Goal: Task Accomplishment & Management: Use online tool/utility

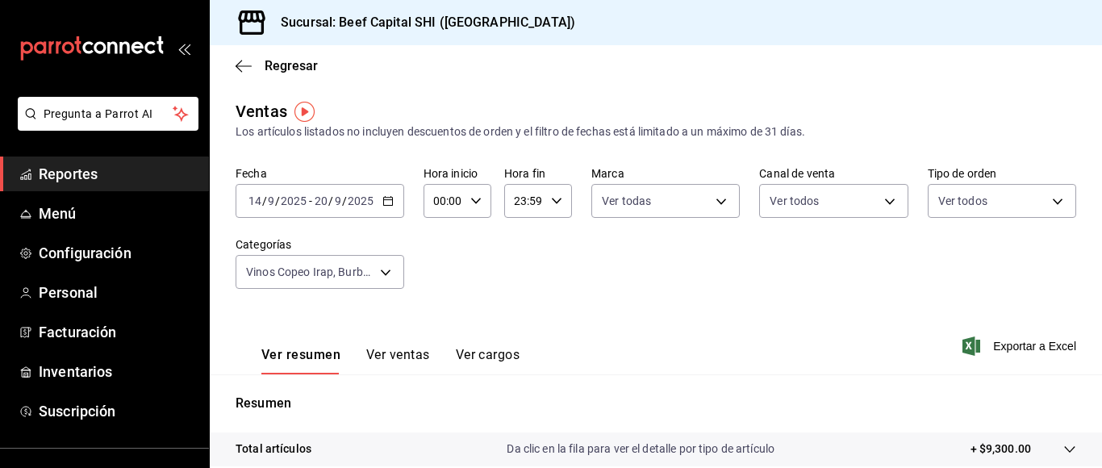
click at [386, 201] on icon "button" at bounding box center [387, 200] width 11 height 11
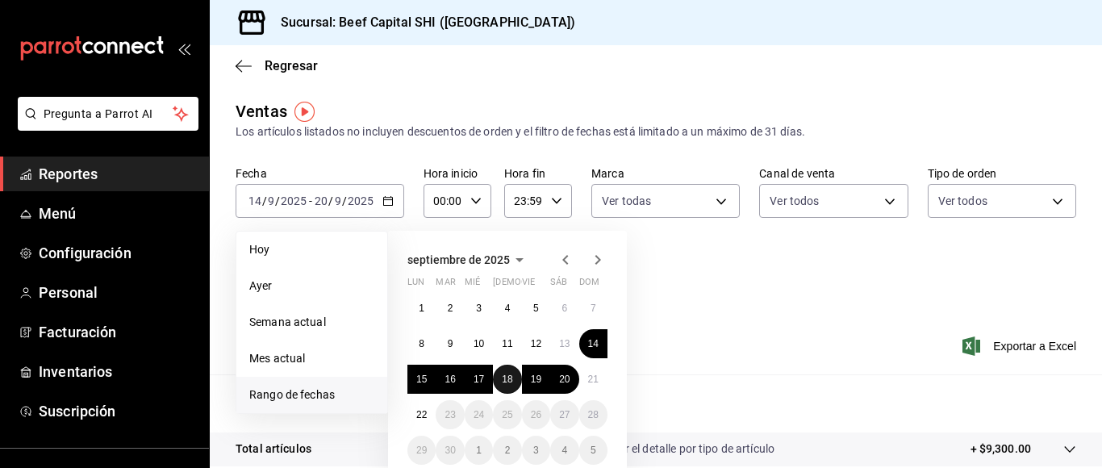
click at [505, 374] on abbr "18" at bounding box center [507, 379] width 10 height 11
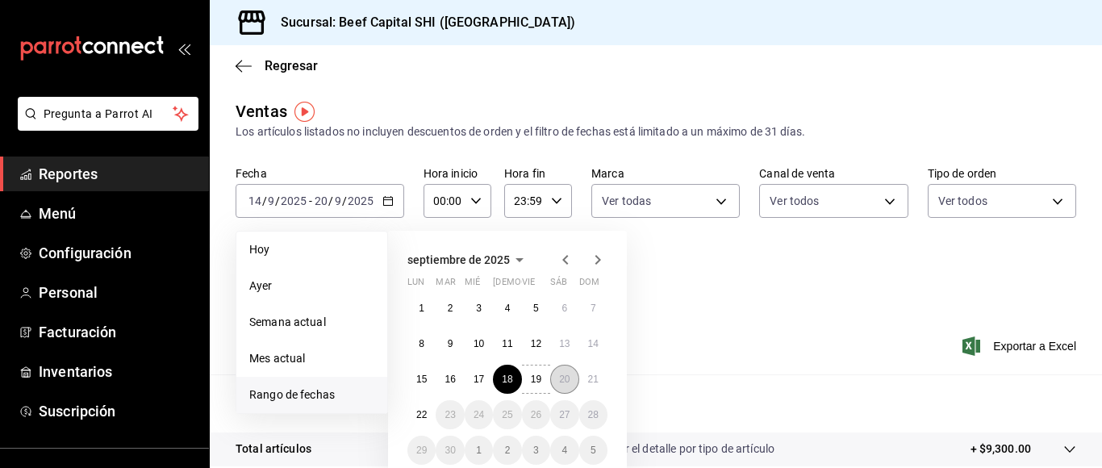
click at [562, 374] on abbr "20" at bounding box center [564, 379] width 10 height 11
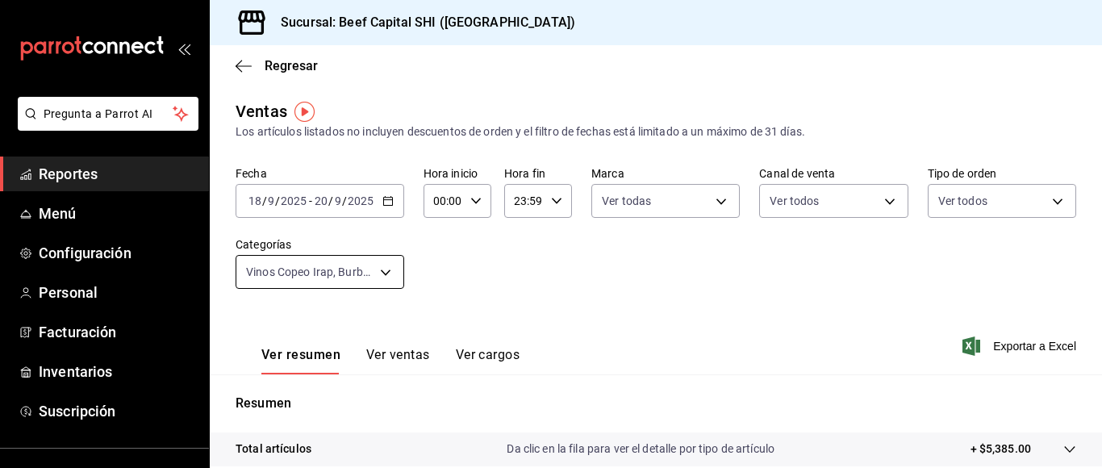
click at [385, 269] on body "Pregunta a Parrot AI Reportes Menú Configuración Personal Facturación Inventari…" at bounding box center [551, 234] width 1102 height 468
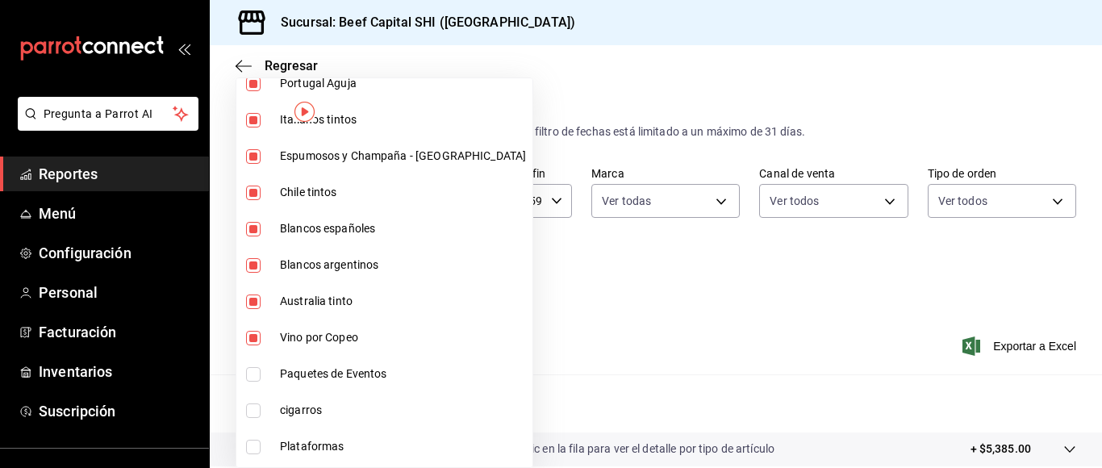
scroll to position [968, 0]
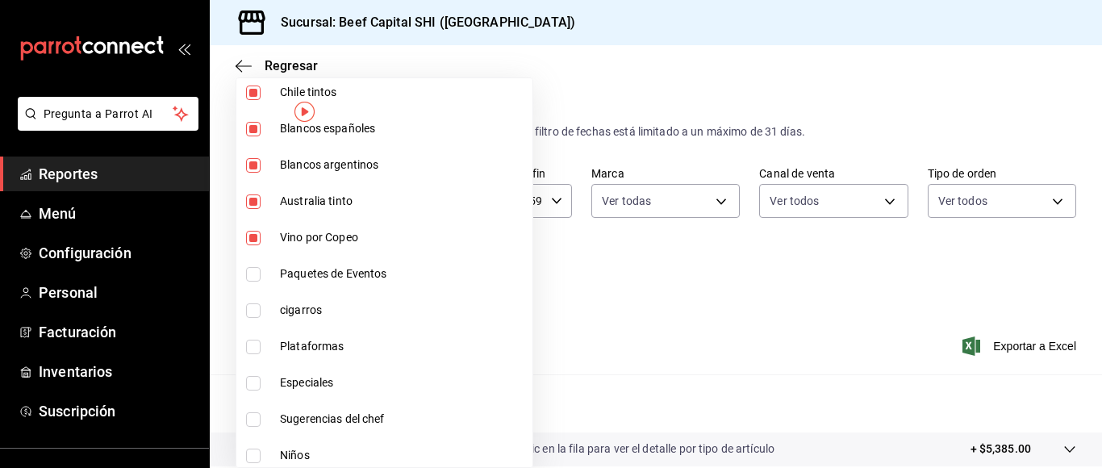
click at [250, 233] on input "checkbox" at bounding box center [253, 238] width 15 height 15
checkbox input "false"
click at [253, 198] on input "checkbox" at bounding box center [253, 201] width 15 height 15
checkbox input "false"
click at [252, 165] on input "checkbox" at bounding box center [253, 165] width 15 height 15
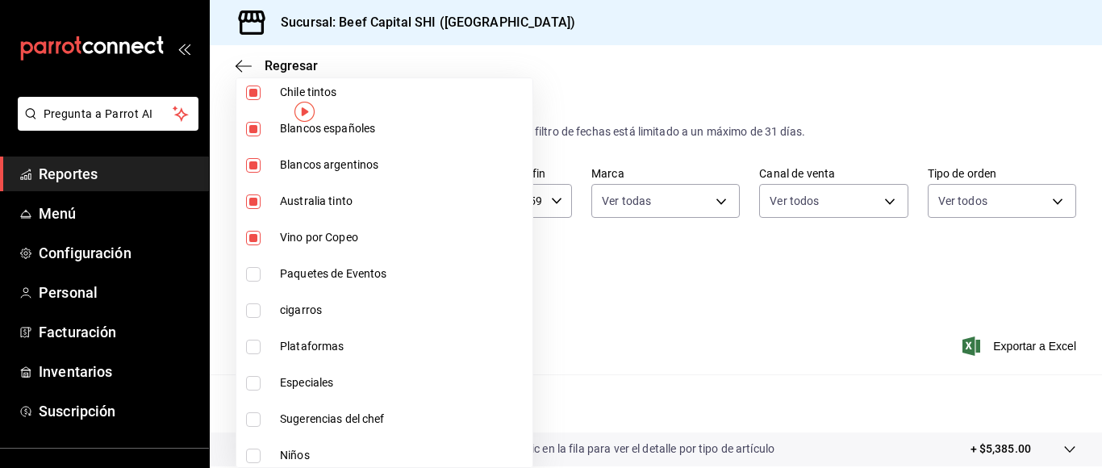
checkbox input "false"
click at [249, 127] on input "checkbox" at bounding box center [253, 129] width 15 height 15
checkbox input "false"
click at [251, 91] on input "checkbox" at bounding box center [253, 93] width 15 height 15
checkbox input "false"
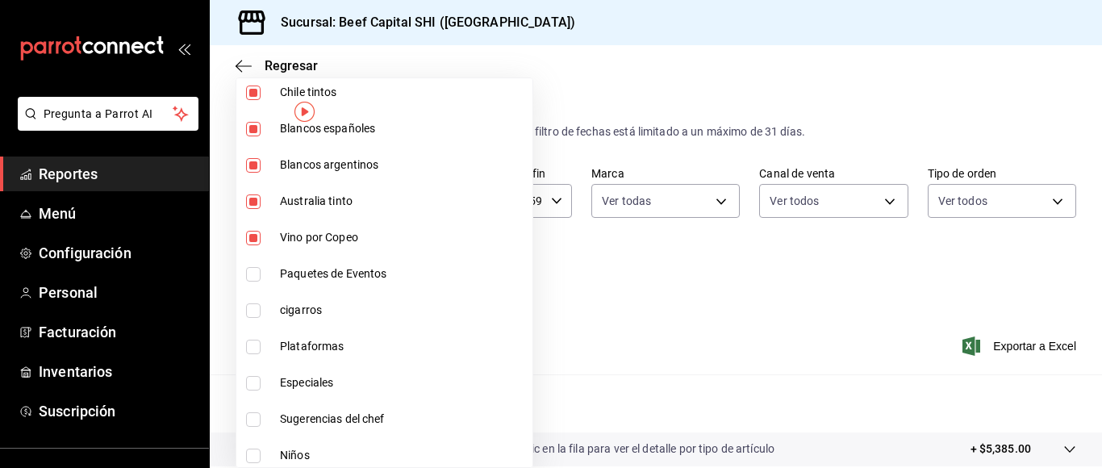
type input "b9d03865-b415-493f-a2ea-e4353c441588,3c7d2ad2-1d43-4c0a-865e-ca5f70957830,f23f0…"
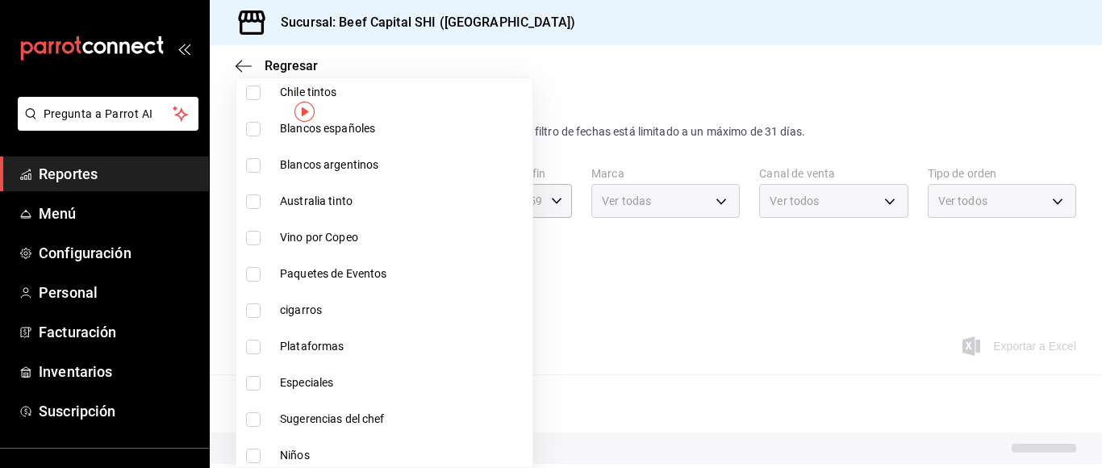
checkbox input "false"
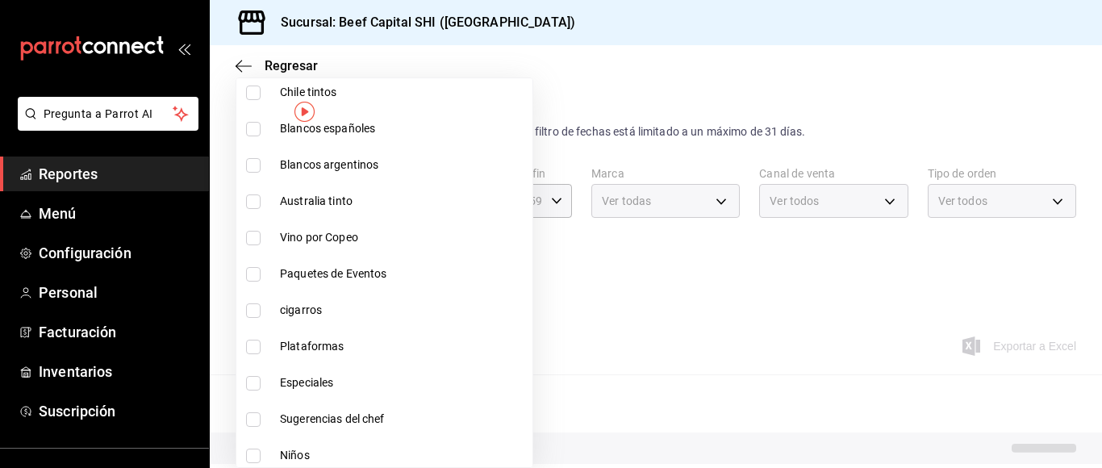
checkbox input "false"
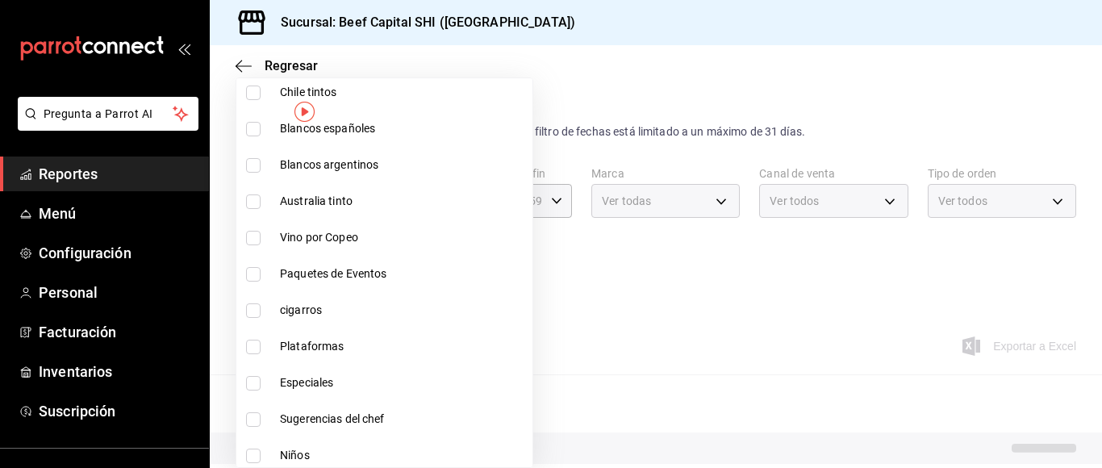
checkbox input "false"
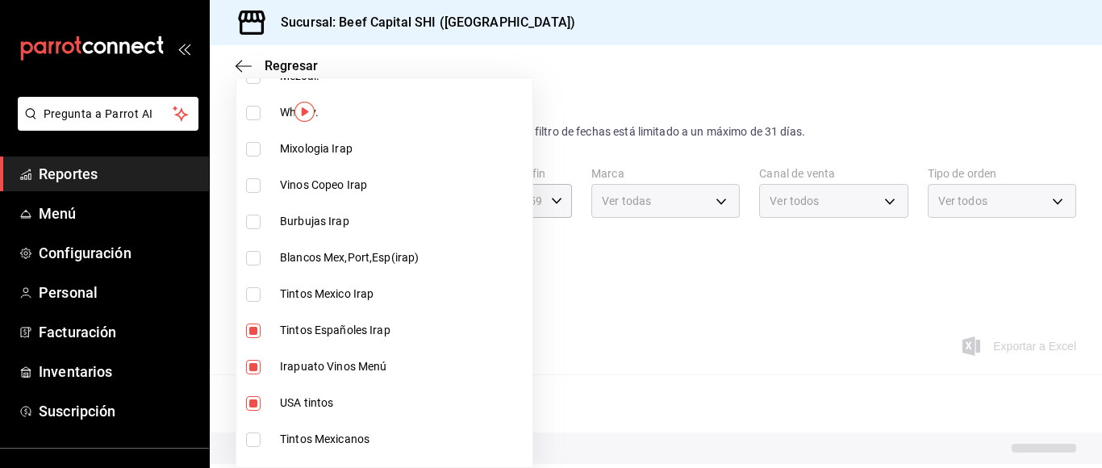
type input "15fc0098-a8a6-4625-ad8b-91a15c1bbf05,a2cfab74-379c-4389-8d06-b32e88edb388,c5d70…"
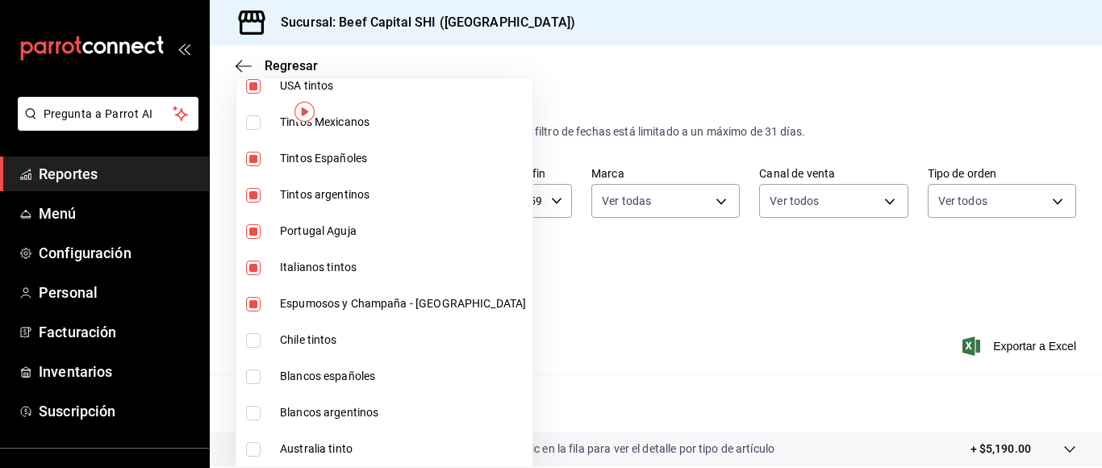
scroll to position [888, 0]
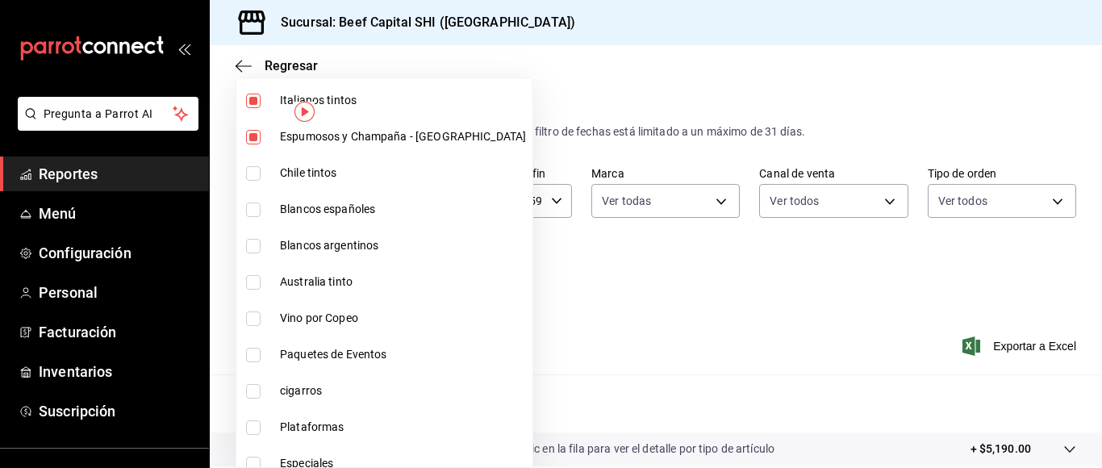
click at [250, 137] on input "checkbox" at bounding box center [253, 137] width 15 height 15
checkbox input "false"
click at [252, 96] on input "checkbox" at bounding box center [253, 101] width 15 height 15
checkbox input "false"
type input "15fc0098-a8a6-4625-ad8b-91a15c1bbf05,a2cfab74-379c-4389-8d06-b32e88edb388,c5d70…"
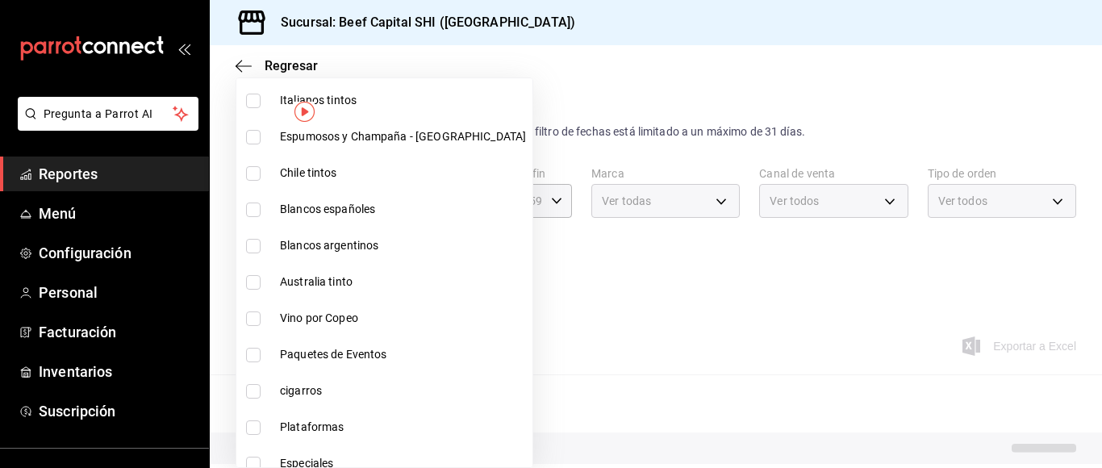
scroll to position [484, 0]
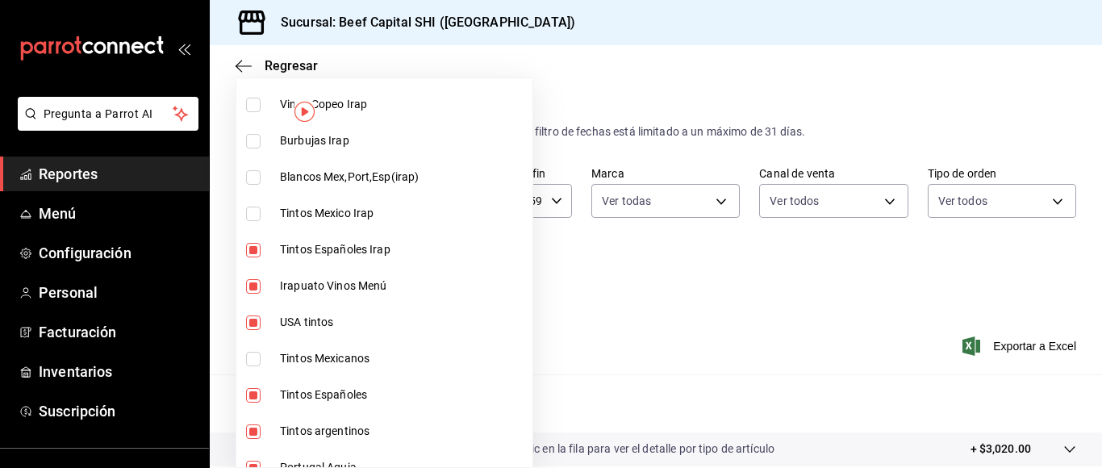
click at [254, 246] on input "checkbox" at bounding box center [253, 250] width 15 height 15
checkbox input "false"
click at [253, 280] on input "checkbox" at bounding box center [253, 286] width 15 height 15
checkbox input "false"
click at [253, 320] on input "checkbox" at bounding box center [253, 322] width 15 height 15
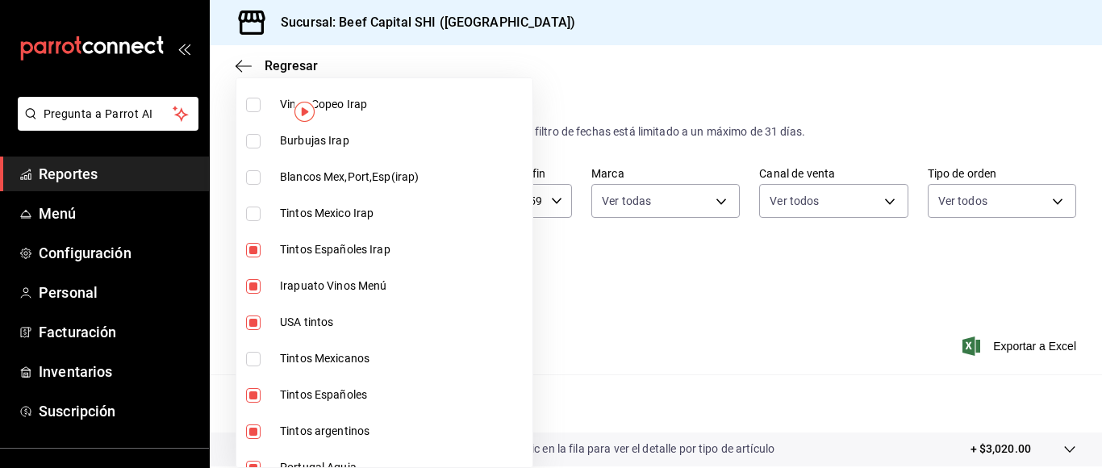
checkbox input "false"
click at [253, 394] on input "checkbox" at bounding box center [253, 395] width 15 height 15
checkbox input "false"
click at [255, 433] on input "checkbox" at bounding box center [253, 431] width 15 height 15
checkbox input "false"
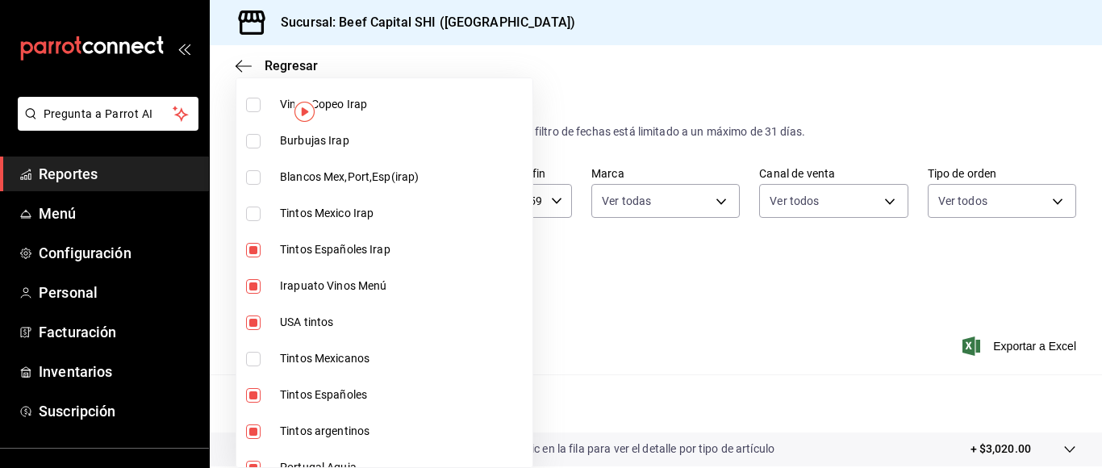
click at [253, 462] on input "checkbox" at bounding box center [253, 468] width 15 height 15
checkbox input "false"
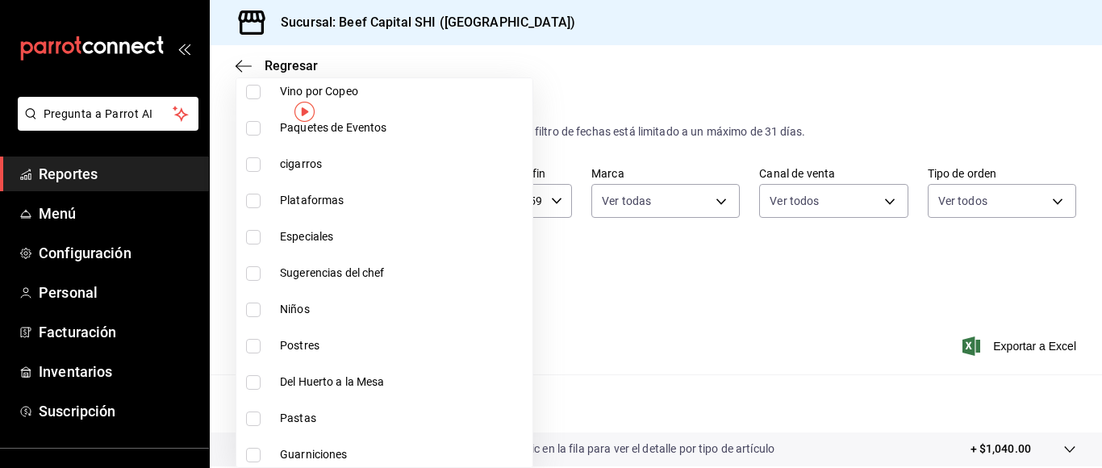
scroll to position [1130, 0]
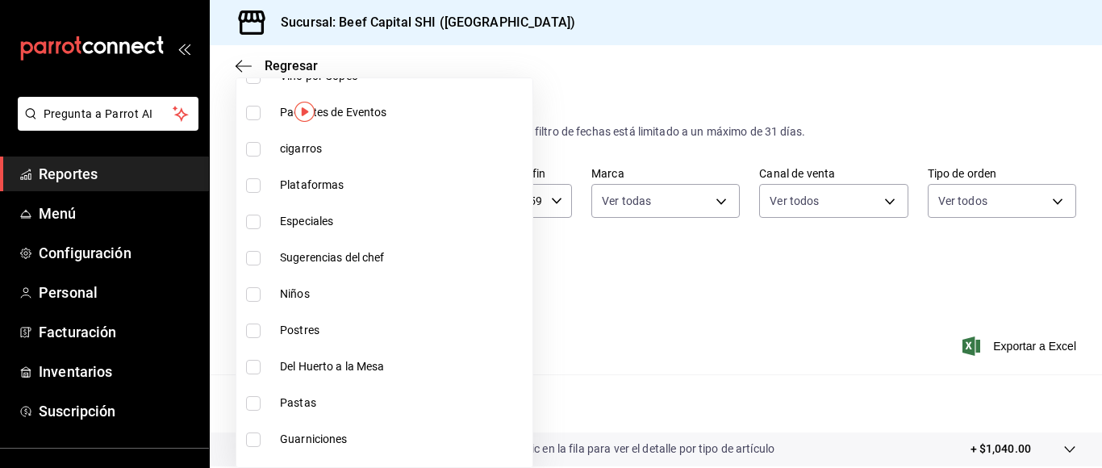
click at [255, 331] on input "checkbox" at bounding box center [253, 331] width 15 height 15
checkbox input "true"
type input "6d1aa503-bd7f-43ec-ba28-e7f4ac7ef971"
click at [567, 298] on div at bounding box center [551, 234] width 1102 height 468
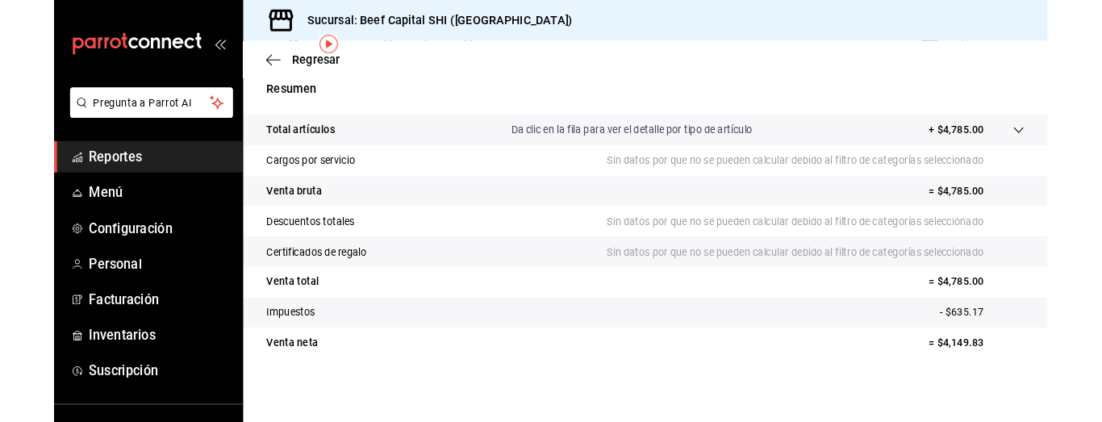
scroll to position [63, 0]
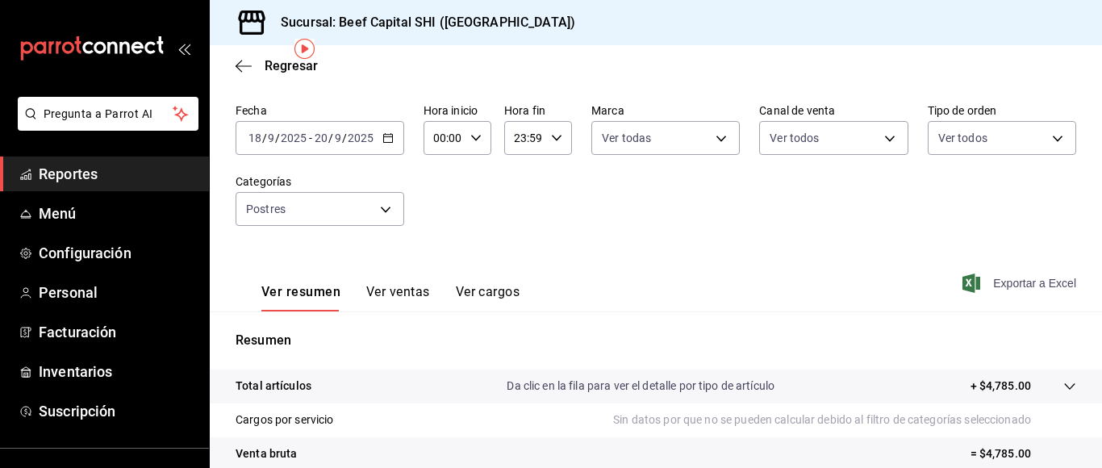
click at [990, 282] on span "Exportar a Excel" at bounding box center [1021, 283] width 111 height 19
